Goal: Share content

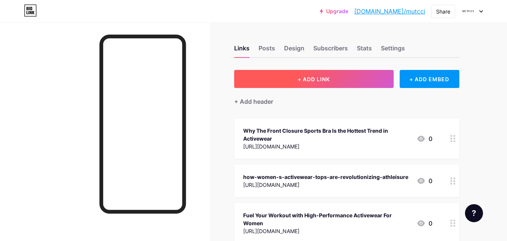
click at [280, 75] on button "+ ADD LINK" at bounding box center [314, 79] width 160 height 18
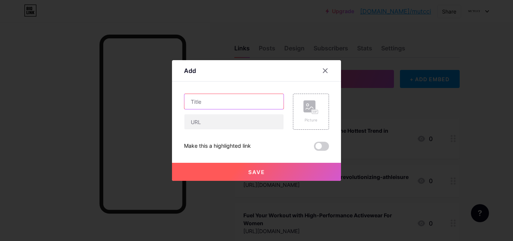
click at [210, 103] on input "text" at bounding box center [233, 101] width 99 height 15
click at [221, 90] on div "Content YouTube Play YouTube video without leaving your page. ADD Vimeo Play Vi…" at bounding box center [256, 115] width 145 height 69
click at [198, 101] on input "text" at bounding box center [233, 101] width 99 height 15
paste input "How Women’s Activewear Tops Improve Posture During Workouts"
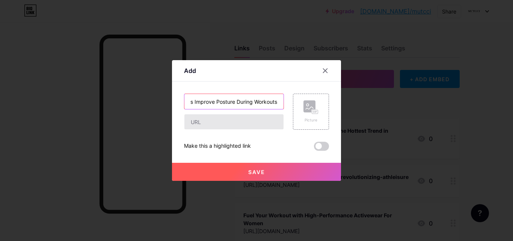
type input "How Women’s Activewear Tops Improve Posture During Workouts"
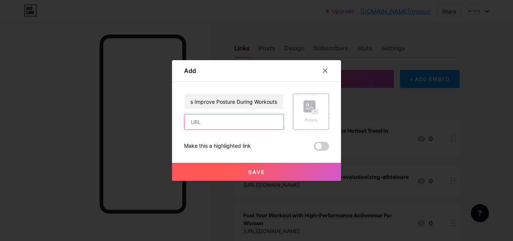
scroll to position [0, 0]
click at [194, 116] on input "text" at bounding box center [233, 121] width 99 height 15
click at [224, 118] on input "text" at bounding box center [233, 121] width 99 height 15
paste input "[URL][DOMAIN_NAME]"
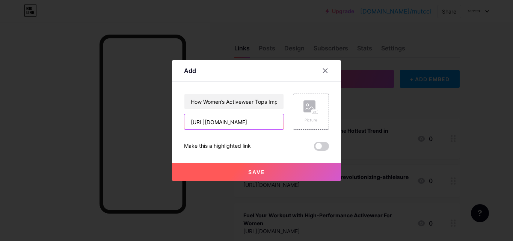
type input "[URL][DOMAIN_NAME]"
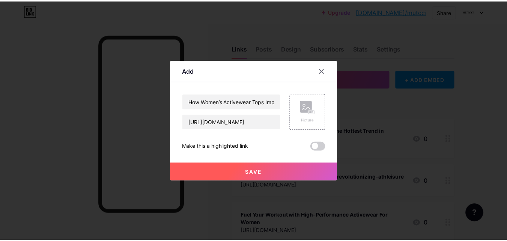
scroll to position [0, 0]
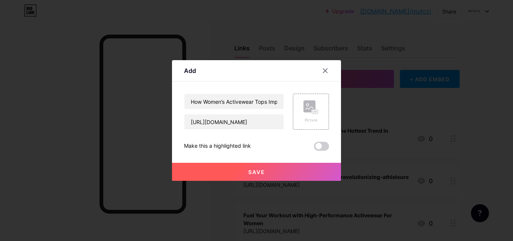
click at [192, 179] on button "Save" at bounding box center [256, 172] width 169 height 18
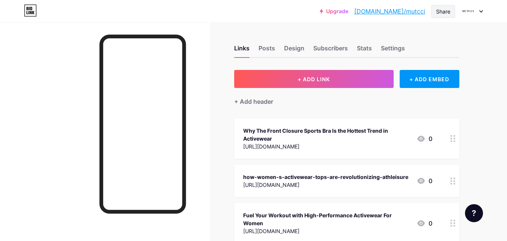
click at [442, 16] on div "Share" at bounding box center [443, 11] width 24 height 13
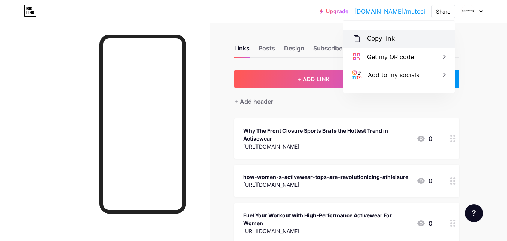
click at [373, 39] on div "Copy link" at bounding box center [381, 38] width 28 height 9
